Goal: Feedback & Contribution: Leave review/rating

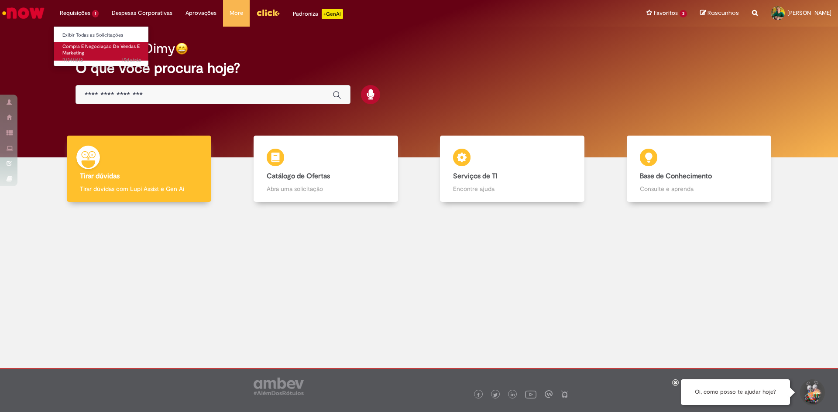
click at [82, 50] on span "Compra E Negociação De Vendas E Marketing" at bounding box center [100, 50] width 77 height 14
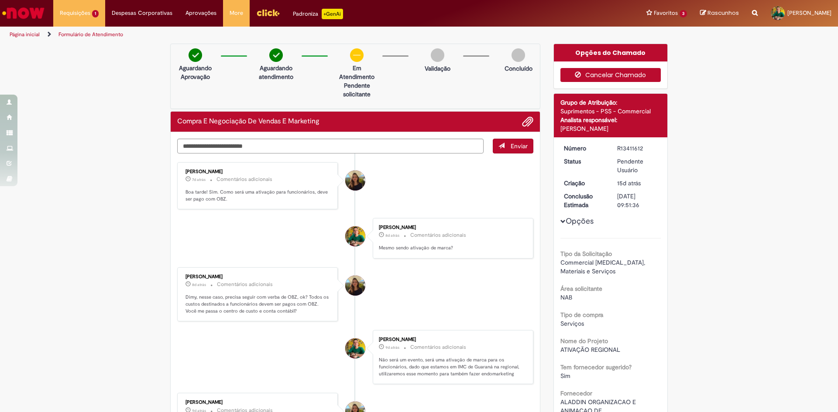
click at [609, 76] on button "Cancelar Chamado" at bounding box center [610, 75] width 101 height 14
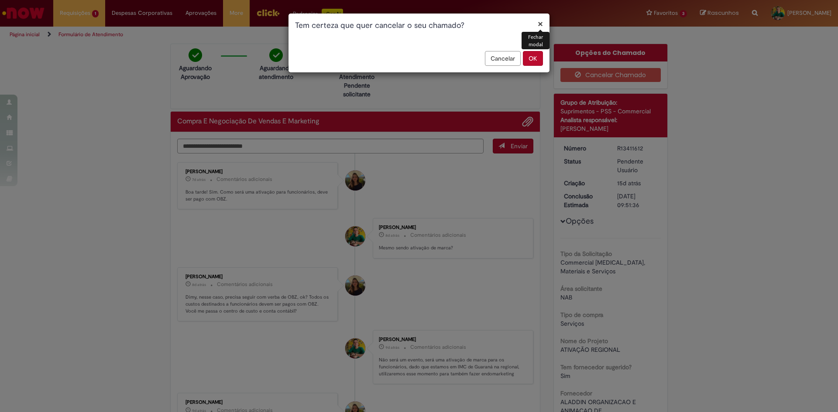
click at [533, 59] on button "OK" at bounding box center [533, 58] width 20 height 15
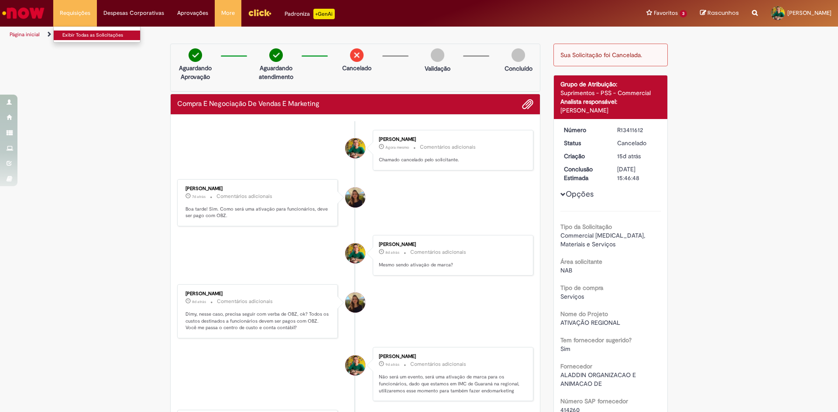
click at [76, 34] on link "Exibir Todas as Solicitações" at bounding box center [102, 36] width 96 height 10
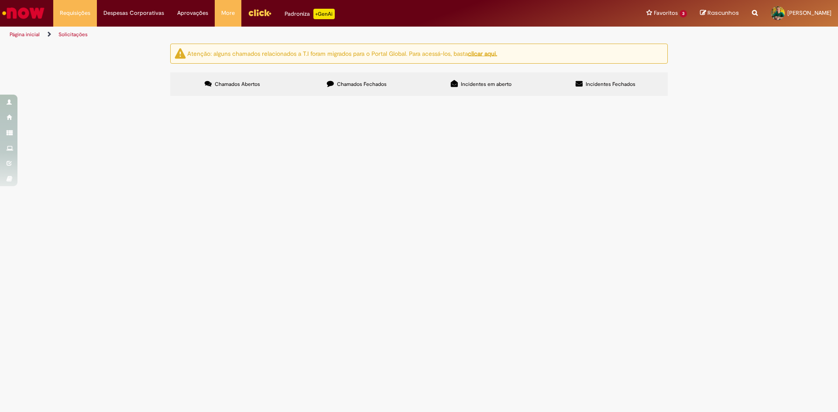
click at [353, 89] on label "Chamados Fechados" at bounding box center [356, 84] width 124 height 24
click at [0, 0] on span "Negociação de frete para o evento FESTIVAL DE CINEMA em [GEOGRAPHIC_DATA] - [GE…" at bounding box center [0, 0] width 0 height 0
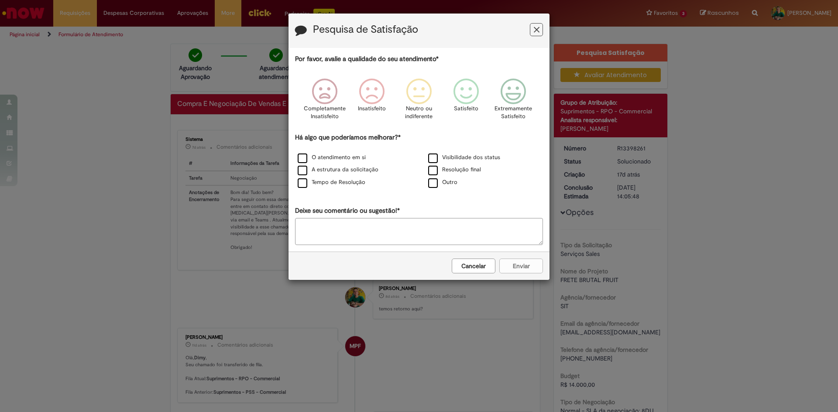
click at [482, 265] on button "Cancelar" at bounding box center [474, 266] width 44 height 15
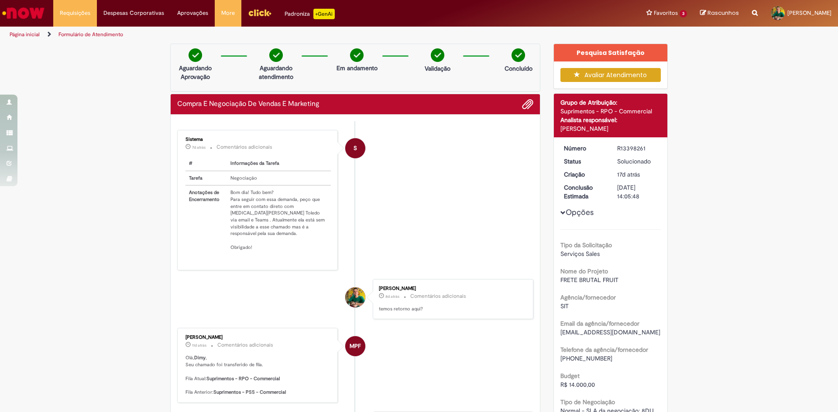
drag, startPoint x: 289, startPoint y: 221, endPoint x: 125, endPoint y: 160, distance: 175.0
drag, startPoint x: 226, startPoint y: 187, endPoint x: 269, endPoint y: 233, distance: 62.7
click at [269, 233] on td "Bom dia! Tudo bem? Para seguir com essa demanda, peço que entre em contato dire…" at bounding box center [278, 219] width 103 height 69
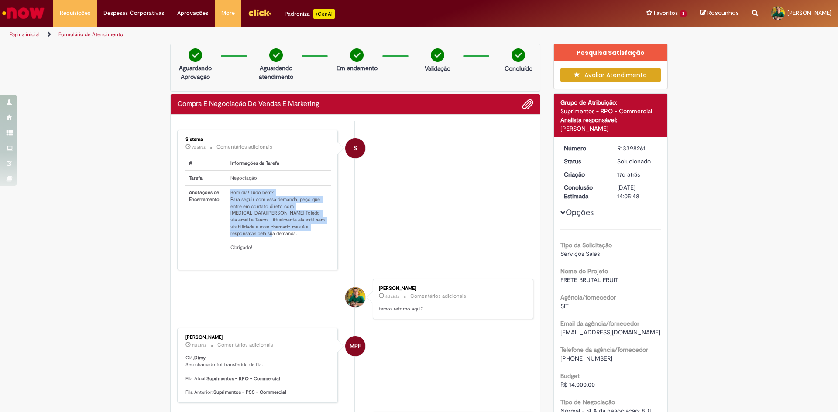
click at [275, 230] on td "Bom dia! Tudo bem? Para seguir com essa demanda, peço que entre em contato dire…" at bounding box center [278, 219] width 103 height 69
drag, startPoint x: 291, startPoint y: 205, endPoint x: 242, endPoint y: 215, distance: 49.8
click at [242, 215] on td "Bom dia! Tudo bem? Para seguir com essa demanda, peço que entre em contato dire…" at bounding box center [278, 219] width 103 height 69
copy td "[MEDICAL_DATA][PERSON_NAME] Toledo"
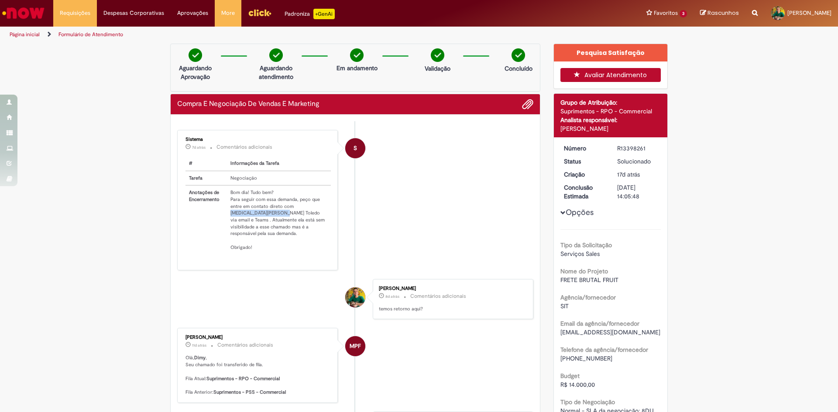
click at [600, 73] on button "Avaliar Atendimento" at bounding box center [610, 75] width 101 height 14
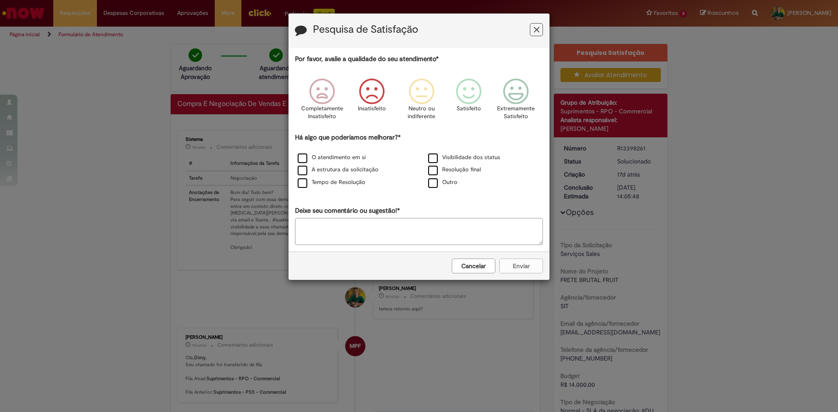
click at [378, 91] on icon "Feedback" at bounding box center [371, 92] width 33 height 26
click at [346, 234] on textarea "Deixe seu comentário ou sugestão!*" at bounding box center [419, 231] width 248 height 27
type textarea "**********"
click at [433, 169] on label "Resolução final" at bounding box center [454, 170] width 53 height 8
click at [519, 265] on button "Enviar" at bounding box center [521, 266] width 44 height 15
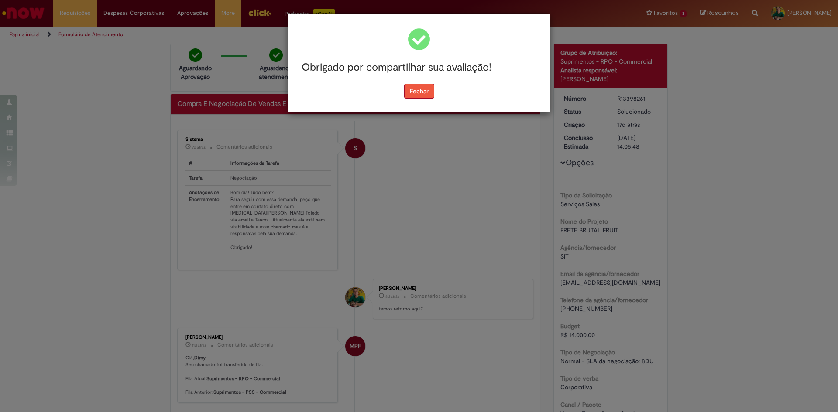
click at [415, 88] on button "Fechar" at bounding box center [419, 91] width 30 height 15
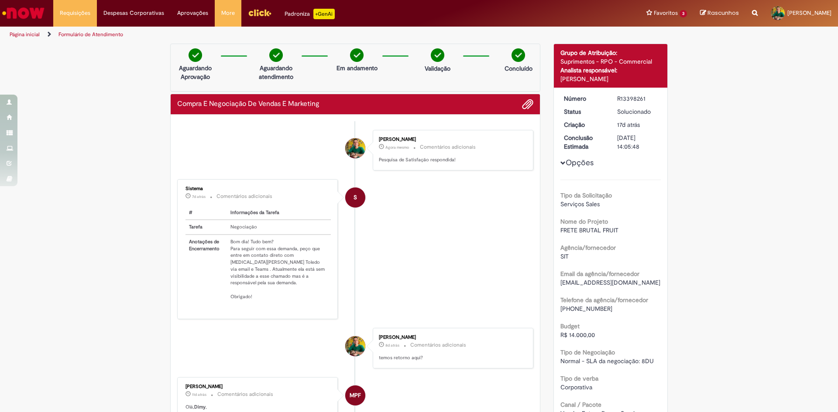
click at [586, 80] on div "[PERSON_NAME]" at bounding box center [610, 79] width 101 height 9
copy div "[PERSON_NAME]"
drag, startPoint x: 291, startPoint y: 255, endPoint x: 242, endPoint y: 264, distance: 49.8
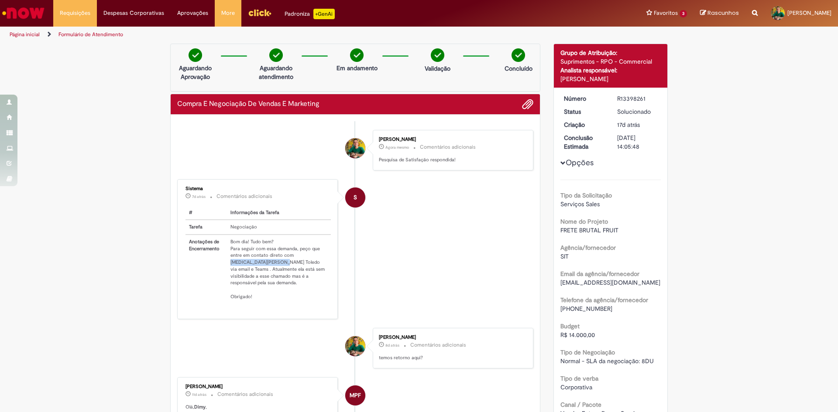
click at [242, 264] on td "Bom dia! Tudo bem? Para seguir com essa demanda, peço que entre em contato dire…" at bounding box center [278, 269] width 103 height 69
copy td "[MEDICAL_DATA][PERSON_NAME] Toledo"
click at [560, 80] on div "[PERSON_NAME]" at bounding box center [610, 79] width 101 height 9
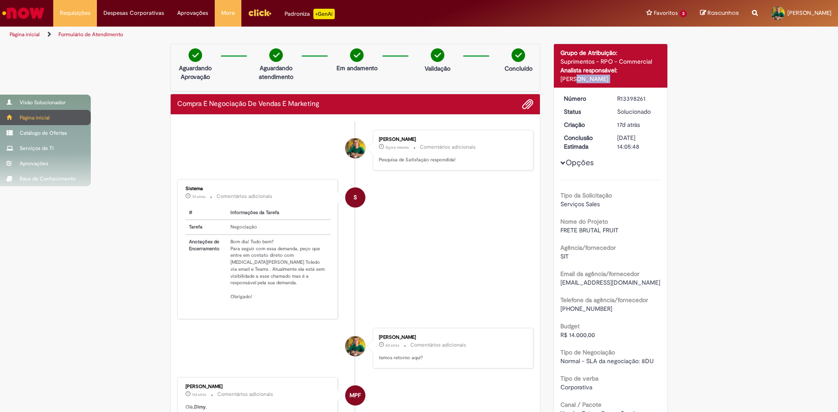
copy div "[PERSON_NAME]"
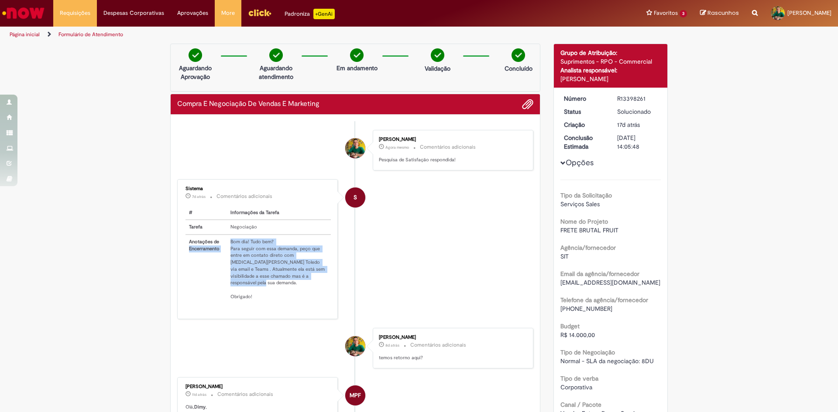
drag, startPoint x: 297, startPoint y: 277, endPoint x: 220, endPoint y: 242, distance: 84.7
click at [220, 239] on tr "Anotações de Encerramento Bom dia! Tudo bem? Para seguir com essa demanda, peço…" at bounding box center [257, 269] width 145 height 69
copy tr "Encerramento Bom dia! Tudo bem? Para seguir com essa demanda, peço que entre em…"
click at [295, 252] on td "Bom dia! Tudo bem? Para seguir com essa demanda, peço que entre em contato dire…" at bounding box center [278, 269] width 103 height 69
drag, startPoint x: 302, startPoint y: 273, endPoint x: 228, endPoint y: 239, distance: 81.6
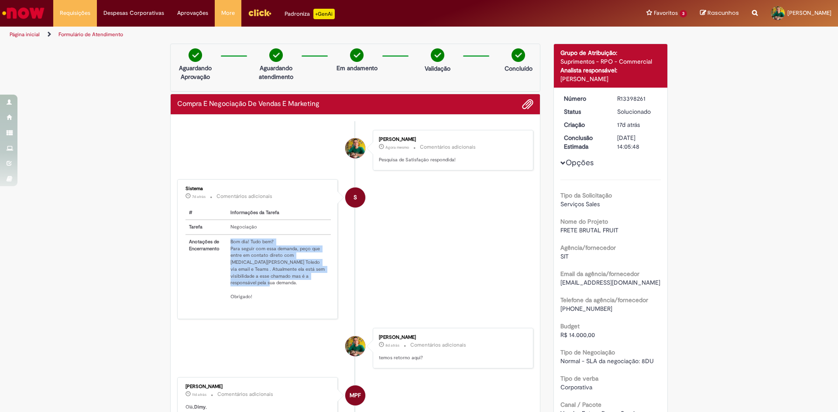
click at [228, 239] on td "Bom dia! Tudo bem? Para seguir com essa demanda, peço que entre em contato dire…" at bounding box center [278, 269] width 103 height 69
copy td "Bom dia! Tudo bem? Para seguir com essa demanda, peço que entre em contato dire…"
click at [625, 99] on div "R13398261" at bounding box center [637, 98] width 41 height 9
copy div "R13398261"
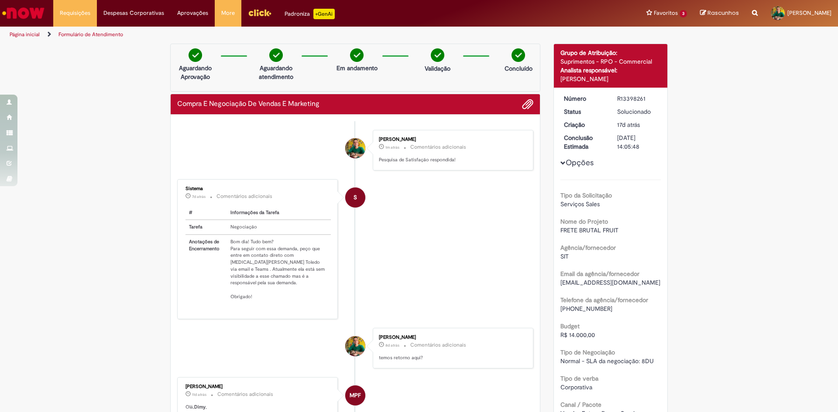
click at [124, 151] on div "Verificar Código de Barras Aguardando Aprovação Aguardando atendimento Em andam…" at bounding box center [419, 405] width 838 height 723
